Goal: Complete application form

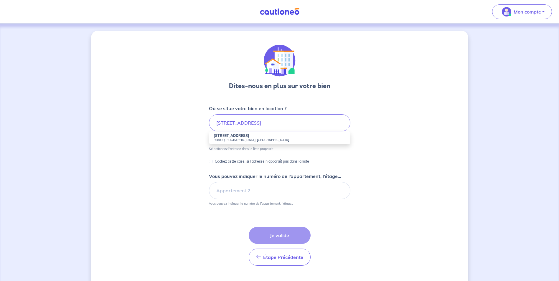
click at [244, 138] on small "59800 [GEOGRAPHIC_DATA], [GEOGRAPHIC_DATA]" at bounding box center [280, 140] width 132 height 4
type input "[STREET_ADDRESS]"
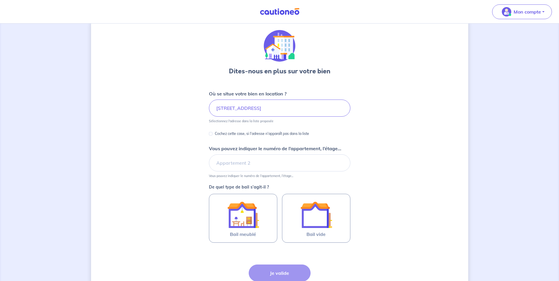
scroll to position [29, 0]
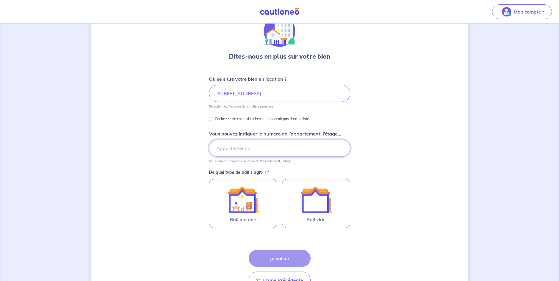
click at [303, 150] on input "Vous pouvez indiquer le numéro de l’appartement, l’étage..." at bounding box center [280, 148] width 142 height 17
type input "1"
click at [403, 155] on div "Dites-nous en plus sur votre bien Où se situe votre bien en location ? [STREET_…" at bounding box center [279, 155] width 377 height 309
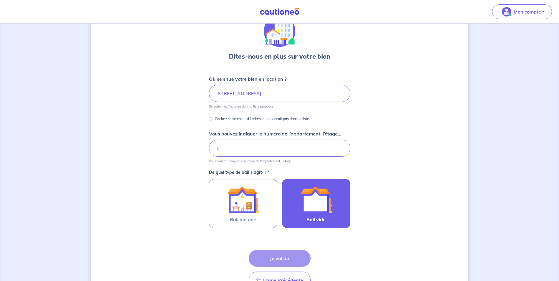
click at [339, 214] on label "Bail vide" at bounding box center [316, 203] width 68 height 49
click at [0, 0] on input "Bail vide" at bounding box center [0, 0] width 0 height 0
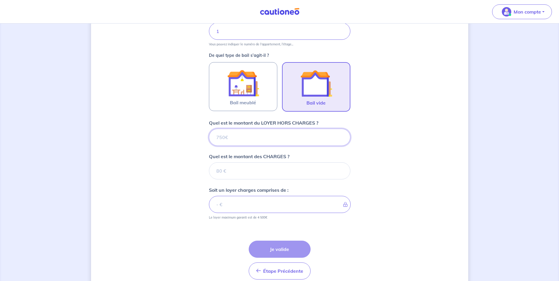
scroll to position [173, 0]
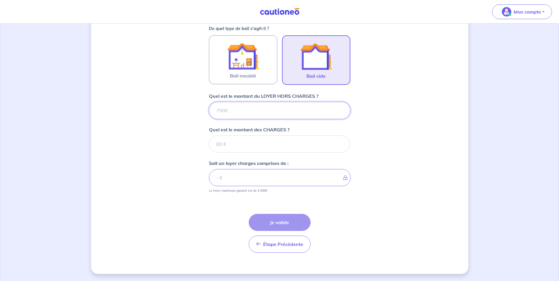
click at [277, 114] on input "Quel est le montant du LOYER HORS CHARGES ?" at bounding box center [280, 110] width 142 height 17
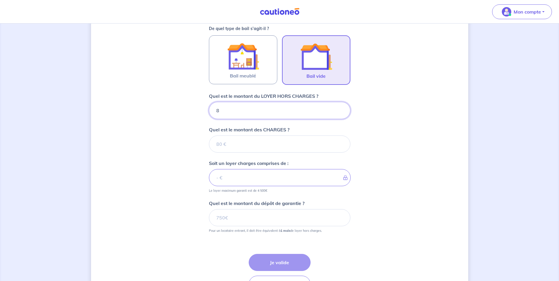
type input "80"
type input "800"
click at [288, 148] on input "Quel est le montant des CHARGES ?" at bounding box center [280, 144] width 142 height 17
type input "50"
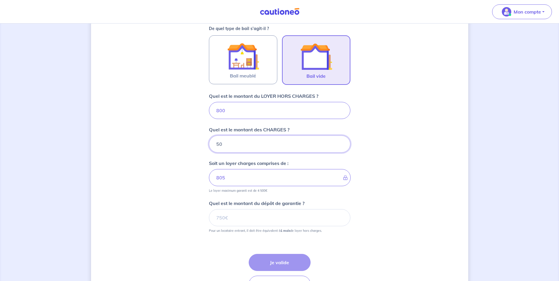
type input "850"
type input "50"
click at [381, 151] on div "Dites-nous en plus sur votre bien Où se situe votre bien en location ? [STREET_…" at bounding box center [279, 85] width 377 height 457
click at [274, 217] on input "Quel est le montant du dépôt de garantie ?" at bounding box center [280, 217] width 142 height 17
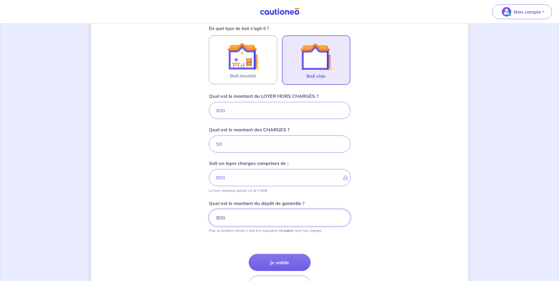
type input "800"
click at [382, 205] on div "Dites-nous en plus sur votre bien Où se situe votre bien en location ? [STREET_…" at bounding box center [279, 85] width 377 height 457
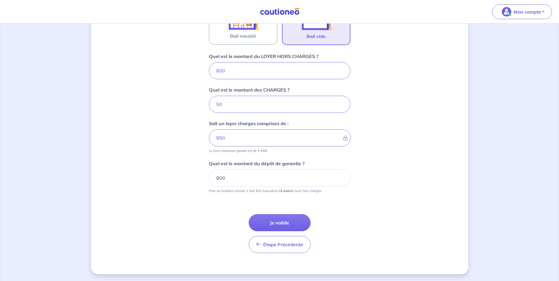
scroll to position [214, 0]
click at [282, 228] on button "Je valide" at bounding box center [280, 222] width 62 height 17
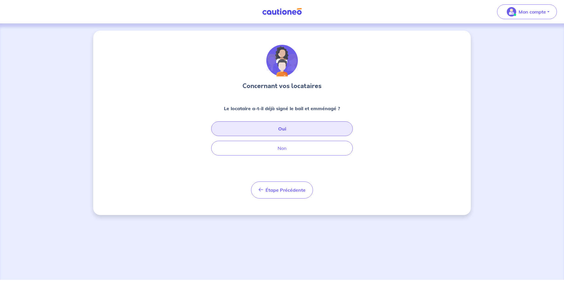
click at [309, 130] on button "Oui" at bounding box center [282, 129] width 142 height 15
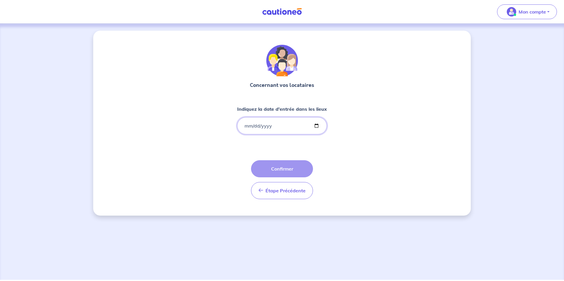
click at [248, 122] on input "Indiquez la date d'entrée dans les lieux" at bounding box center [282, 125] width 90 height 17
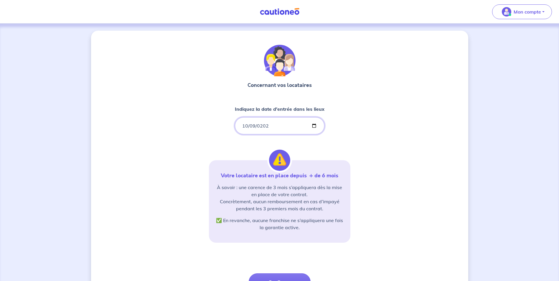
type input "[DATE]"
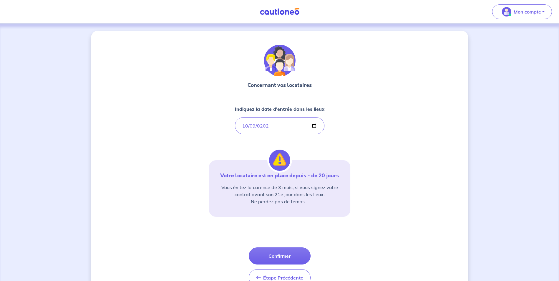
click at [355, 139] on div "Concernant vos locataires Indiquez la date d'entrée dans les lieux [DATE] Votre…" at bounding box center [279, 167] width 377 height 272
click at [282, 258] on button "Confirmer" at bounding box center [280, 256] width 62 height 17
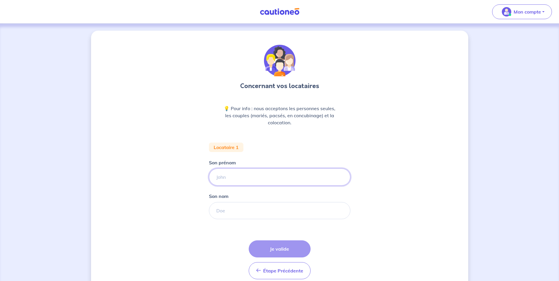
click at [231, 176] on input "Son prénom" at bounding box center [280, 177] width 142 height 17
type input "[PERSON_NAME]"
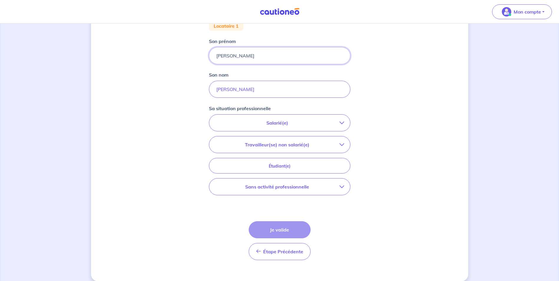
scroll to position [129, 0]
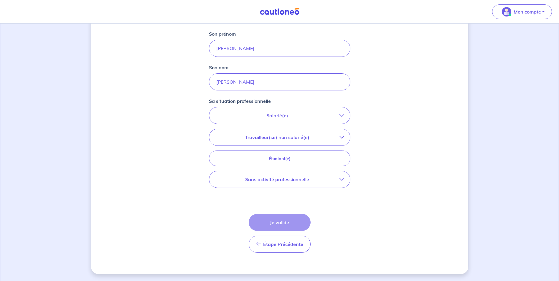
click at [332, 116] on p "Salarié(e)" at bounding box center [277, 115] width 124 height 7
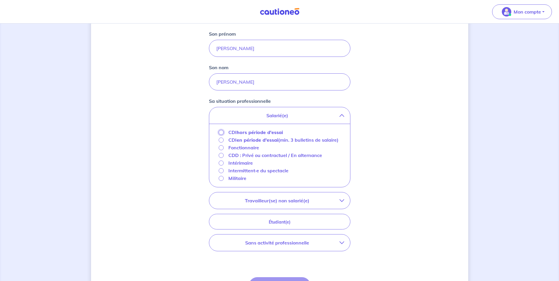
click at [221, 132] on input "CDI hors période d'essai" at bounding box center [221, 132] width 5 height 5
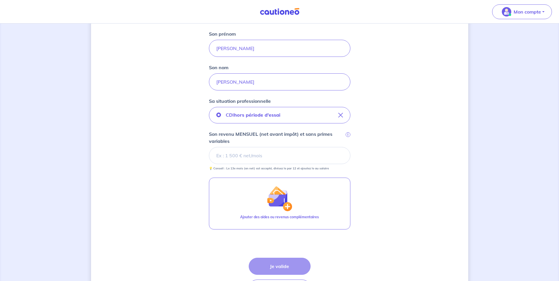
click at [257, 152] on input "Son revenu MENSUEL (net avant impôt) et sans primes variables i" at bounding box center [280, 155] width 142 height 17
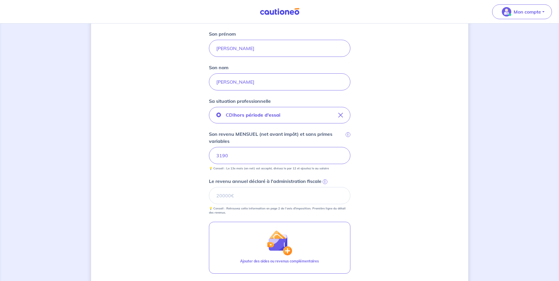
click at [421, 165] on div "Concernant vos locataires 💡 Pour info : nous acceptons les personnes seules, le…" at bounding box center [279, 132] width 377 height 461
click at [251, 200] on input "Le revenu annuel déclaré à l'administration fiscale i" at bounding box center [280, 195] width 142 height 17
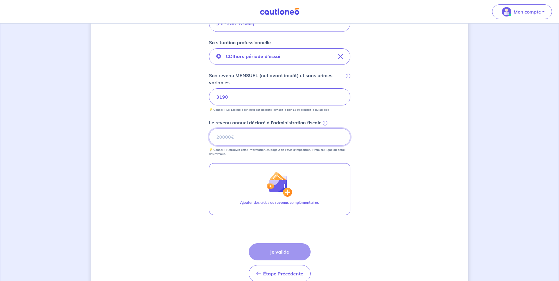
scroll to position [188, 0]
click at [273, 138] on input "Le revenu annuel déclaré à l'administration fiscale i" at bounding box center [280, 136] width 142 height 17
click at [243, 139] on input "Le revenu annuel déclaré à l'administration fiscale i" at bounding box center [280, 136] width 142 height 17
click at [243, 137] on input "Le revenu annuel déclaré à l'administration fiscale i" at bounding box center [280, 136] width 142 height 17
type input "38000"
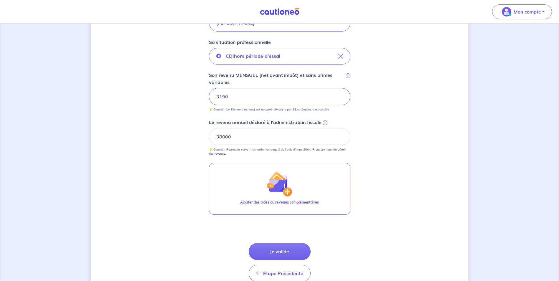
click at [408, 162] on div "Concernant vos locataires 💡 Pour info : nous acceptons les personnes seules, le…" at bounding box center [279, 73] width 377 height 461
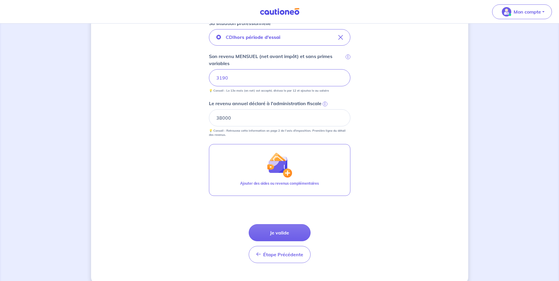
scroll to position [217, 0]
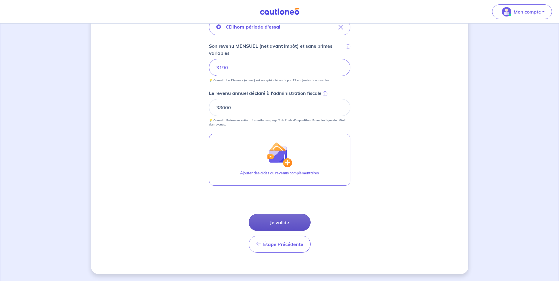
click at [278, 226] on button "Je valide" at bounding box center [280, 222] width 62 height 17
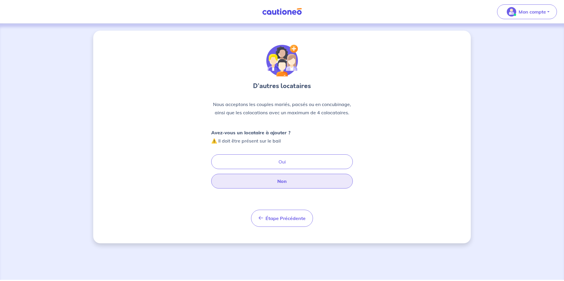
click at [285, 185] on button "Non" at bounding box center [282, 181] width 142 height 15
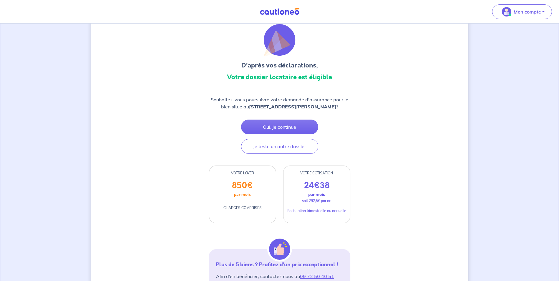
scroll to position [29, 0]
